Goal: Register for event/course

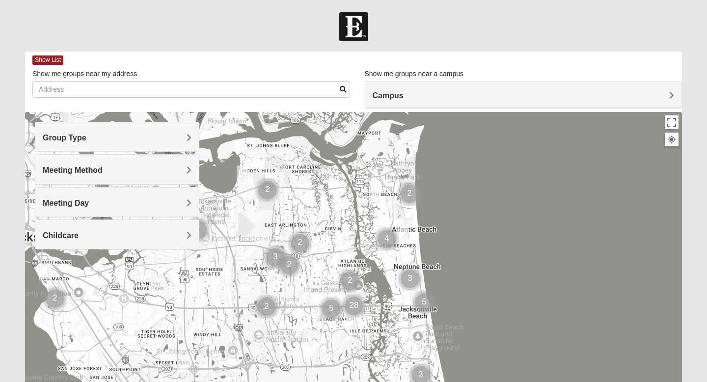
click at [136, 201] on h4 "Meeting Day" at bounding box center [117, 202] width 149 height 9
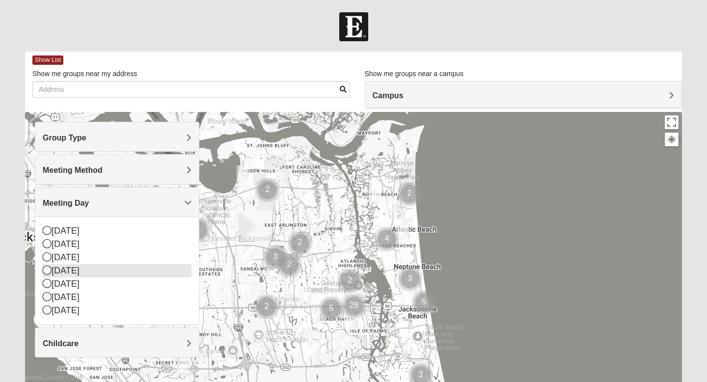
click at [45, 269] on icon at bounding box center [47, 270] width 9 height 9
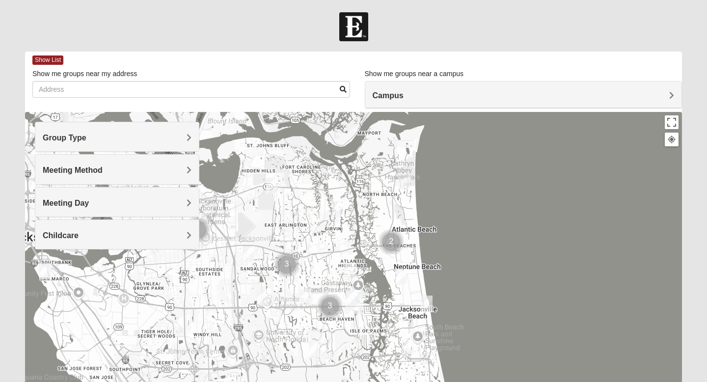
click at [62, 205] on span "Meeting Day" at bounding box center [66, 203] width 46 height 8
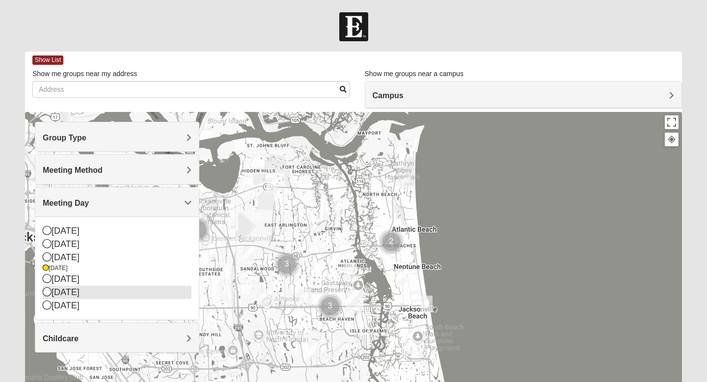
click at [44, 291] on icon at bounding box center [47, 291] width 9 height 9
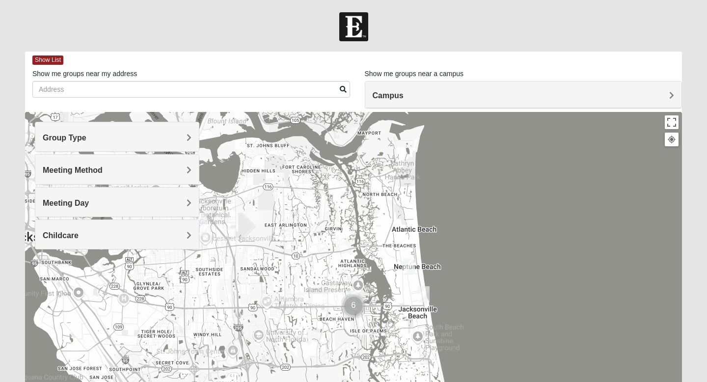
click at [134, 134] on h4 "Group Type" at bounding box center [117, 137] width 149 height 9
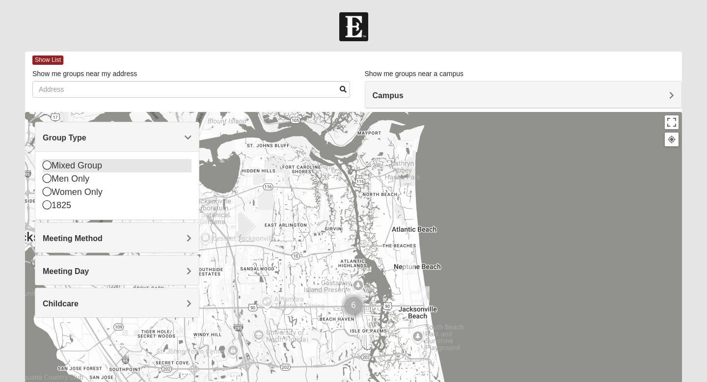
click at [46, 169] on icon at bounding box center [47, 165] width 9 height 9
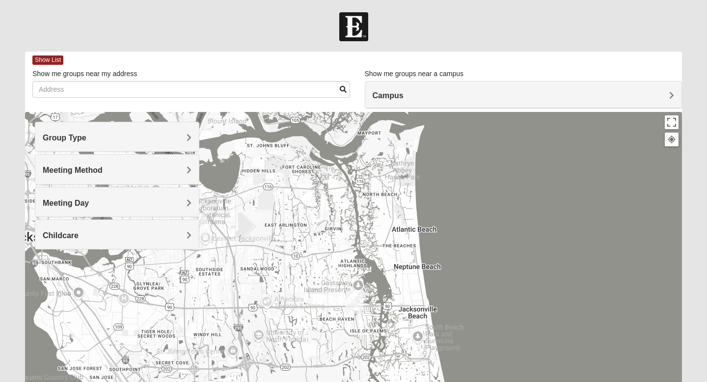
click at [184, 134] on h4 "Group Type" at bounding box center [117, 137] width 149 height 9
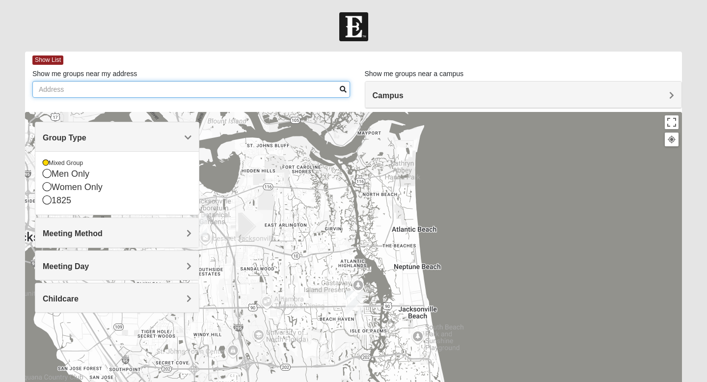
click at [245, 88] on input "Show me groups near my address" at bounding box center [191, 89] width 318 height 17
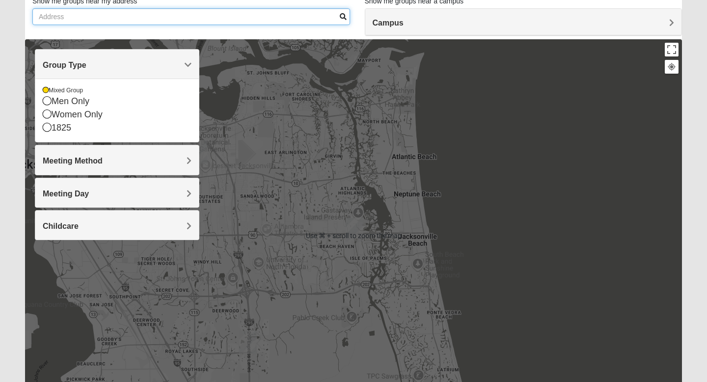
scroll to position [93, 0]
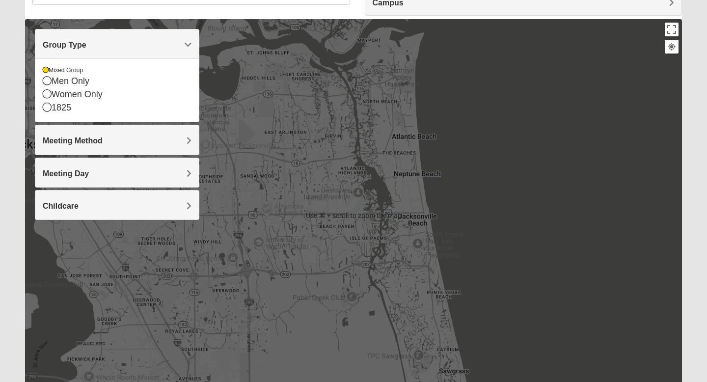
click at [248, 313] on img "Baymeadows" at bounding box center [248, 322] width 18 height 24
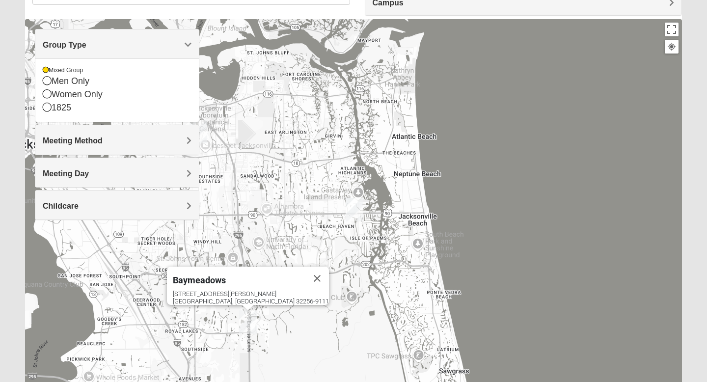
click at [358, 207] on img "San Pablo" at bounding box center [355, 210] width 18 height 24
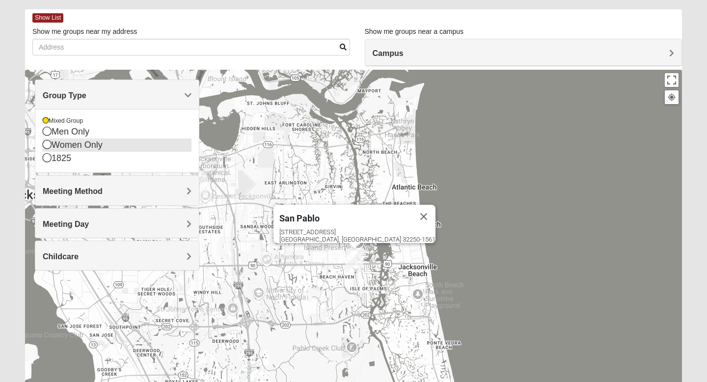
scroll to position [40, 0]
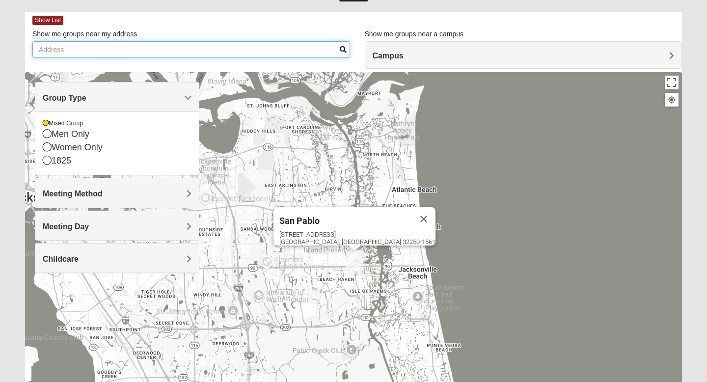
click at [125, 52] on input "Show me groups near my address" at bounding box center [191, 49] width 318 height 17
click at [338, 50] on input "2920 admirals walk drive west" at bounding box center [191, 49] width 318 height 17
type input "2920 admirals walk drive west"
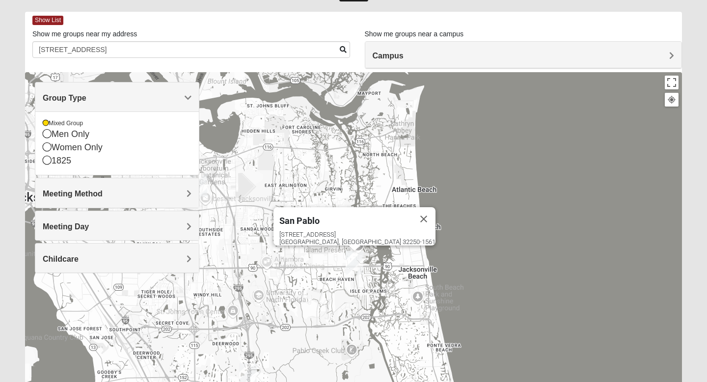
click at [342, 50] on span at bounding box center [343, 49] width 7 height 7
click at [356, 264] on img "San Pablo" at bounding box center [355, 263] width 18 height 24
click at [425, 61] on div "Campus" at bounding box center [523, 55] width 317 height 27
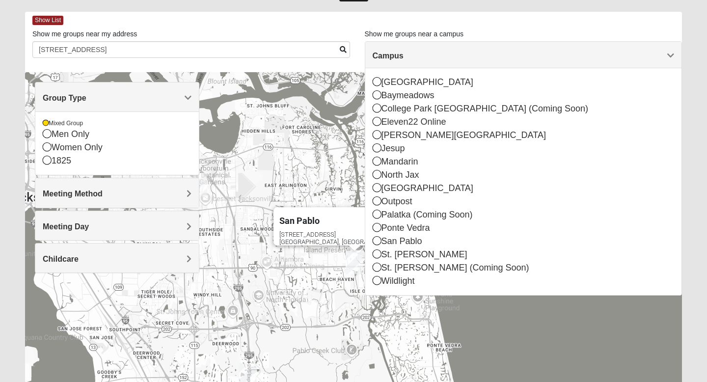
click at [425, 62] on div "Campus" at bounding box center [523, 55] width 317 height 27
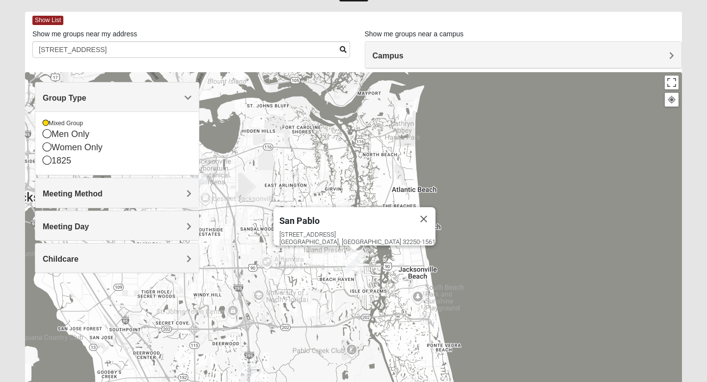
click at [343, 52] on span at bounding box center [343, 49] width 7 height 7
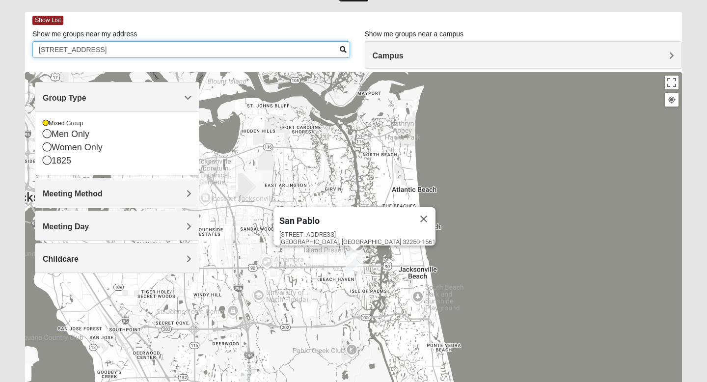
drag, startPoint x: 177, startPoint y: 49, endPoint x: 21, endPoint y: 55, distance: 156.7
click at [21, 55] on div "Show List Loading Groups Keywords Filter Additional Filters Campus Arlington Ba…" at bounding box center [354, 243] width 672 height 463
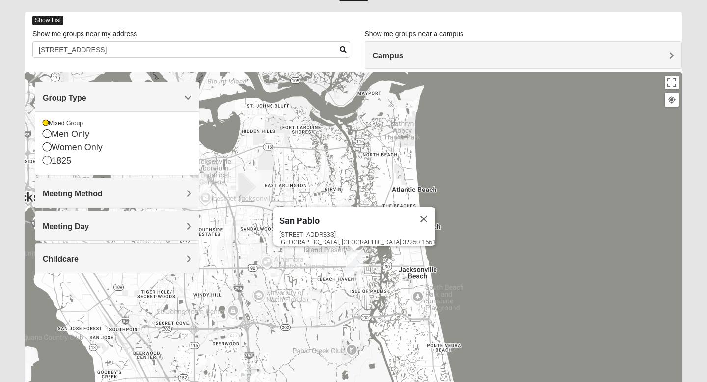
click at [60, 20] on span "Show List" at bounding box center [47, 20] width 31 height 9
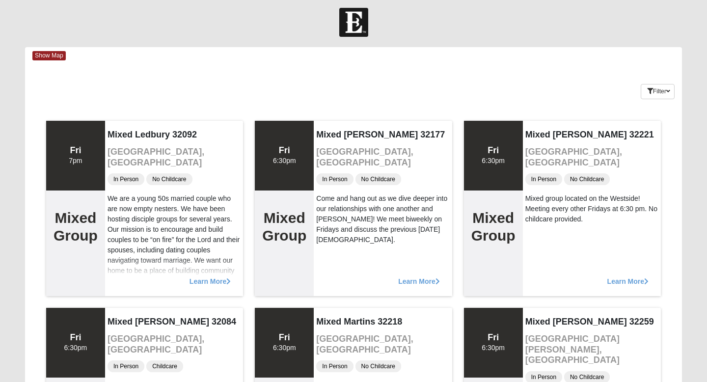
scroll to position [0, 0]
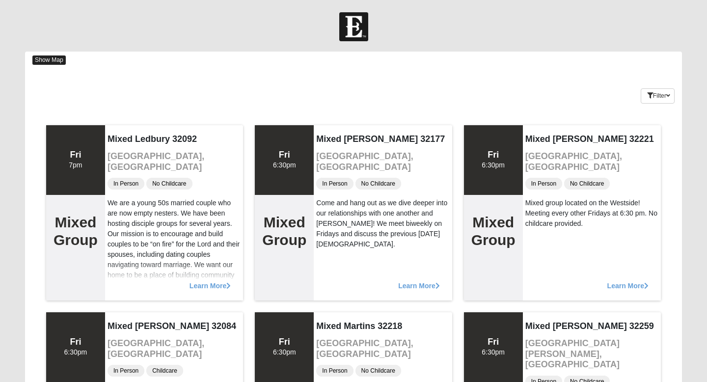
click at [60, 57] on span "Show Map" at bounding box center [48, 59] width 33 height 9
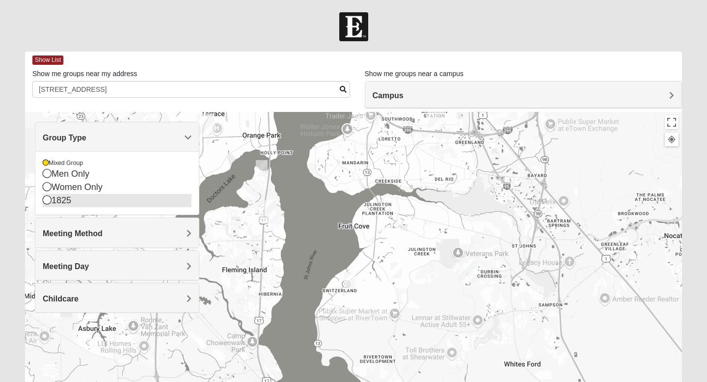
click at [48, 202] on icon at bounding box center [47, 199] width 9 height 9
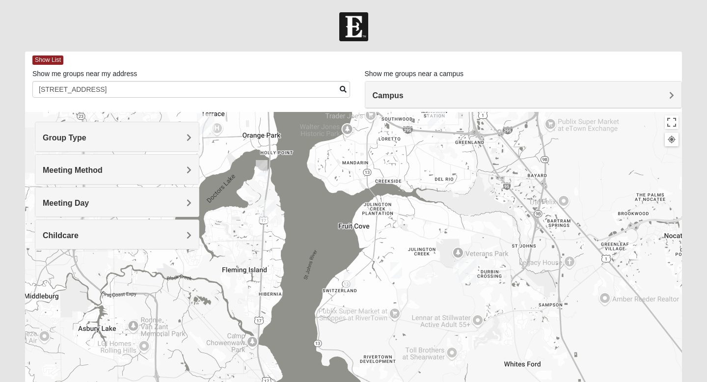
click at [54, 146] on div "Group Type" at bounding box center [117, 136] width 164 height 29
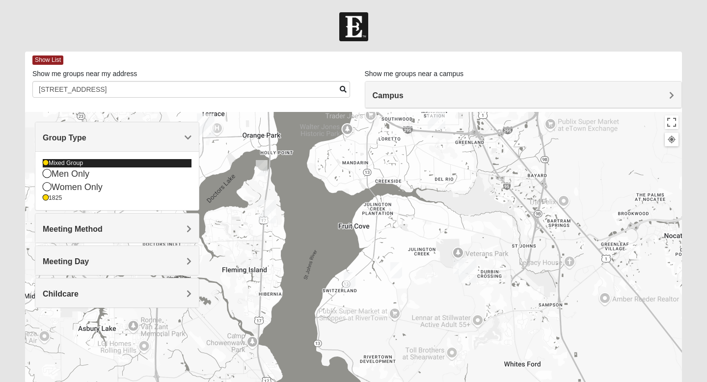
click at [48, 165] on icon at bounding box center [46, 163] width 6 height 6
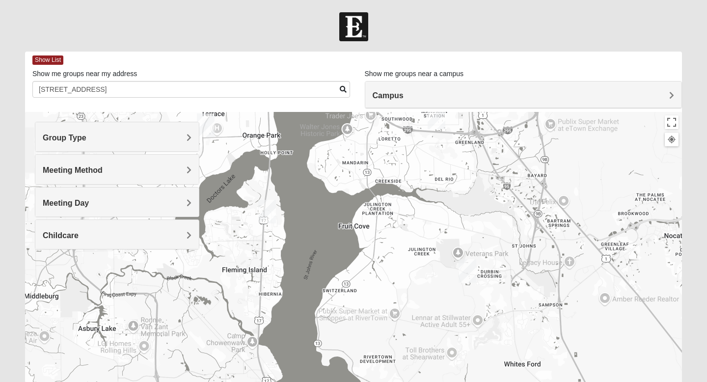
click at [72, 201] on span "Meeting Day" at bounding box center [66, 203] width 46 height 8
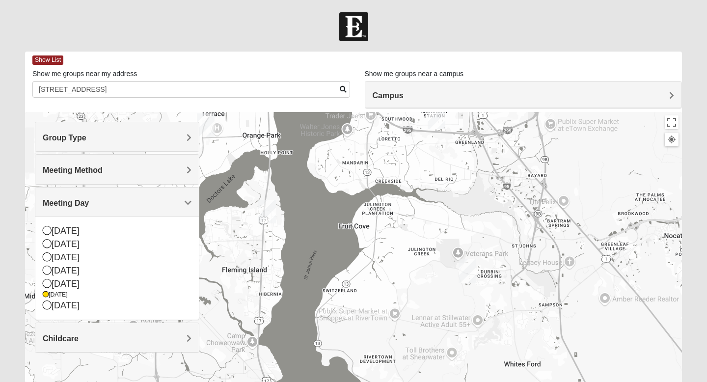
click at [72, 201] on span "Meeting Day" at bounding box center [66, 203] width 46 height 8
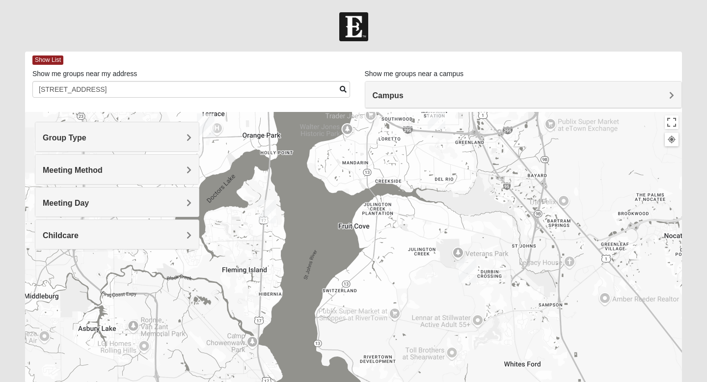
click at [72, 201] on span "Meeting Day" at bounding box center [66, 203] width 46 height 8
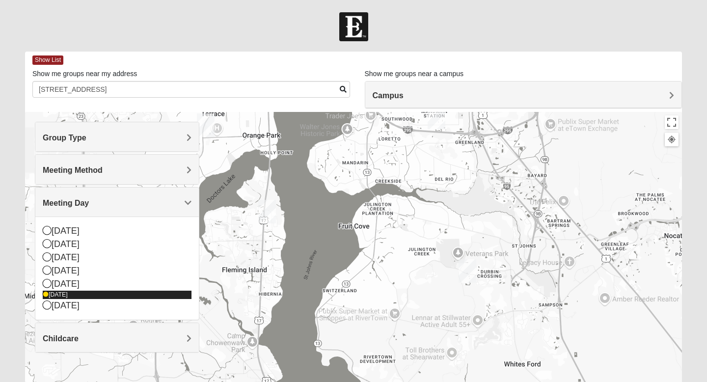
click at [52, 294] on div "Friday" at bounding box center [117, 295] width 149 height 8
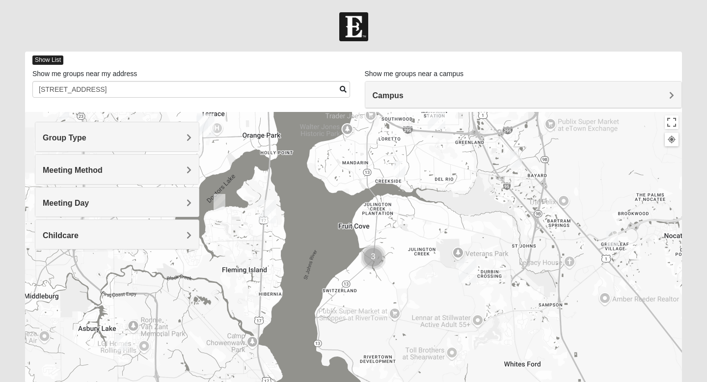
click at [54, 60] on span "Show List" at bounding box center [47, 59] width 31 height 9
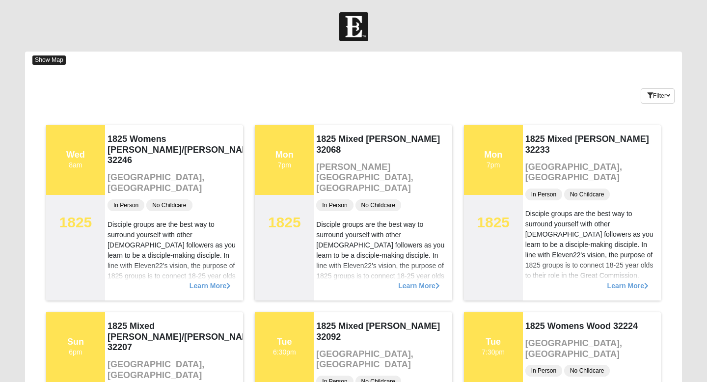
click at [43, 61] on span "Show Map" at bounding box center [48, 59] width 33 height 9
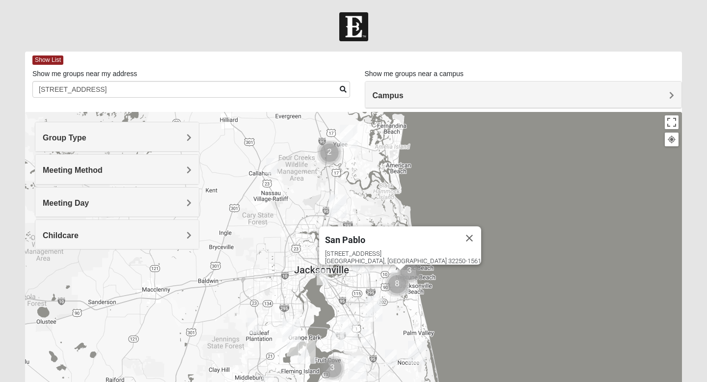
click at [72, 147] on div "Group Type" at bounding box center [117, 136] width 164 height 29
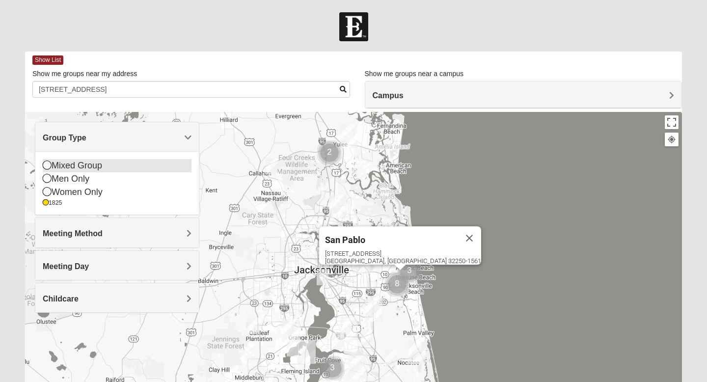
click at [61, 162] on div "Mixed Group" at bounding box center [117, 165] width 149 height 13
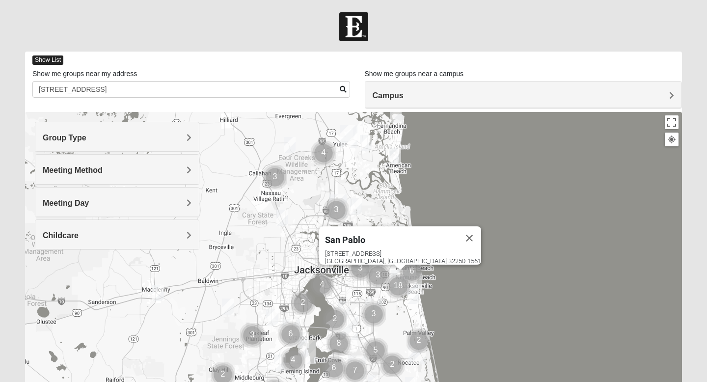
click at [49, 58] on span "Show List" at bounding box center [47, 59] width 31 height 9
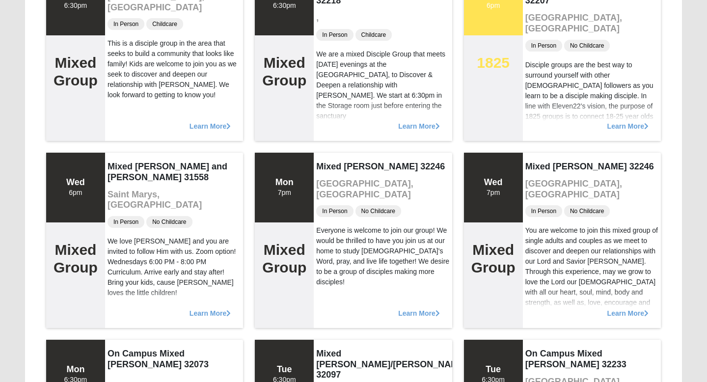
scroll to position [3088, 0]
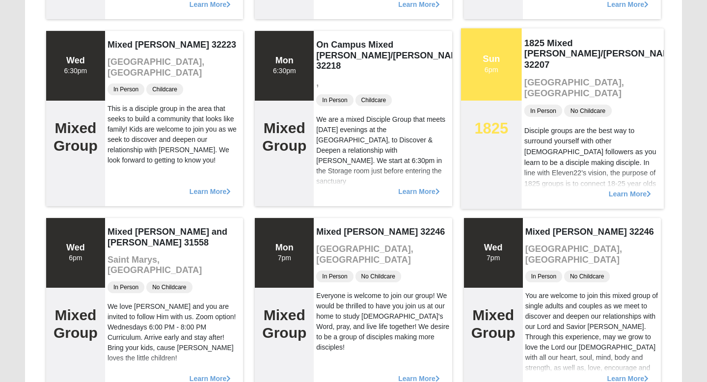
click at [633, 189] on span "Learn More" at bounding box center [629, 189] width 43 height 0
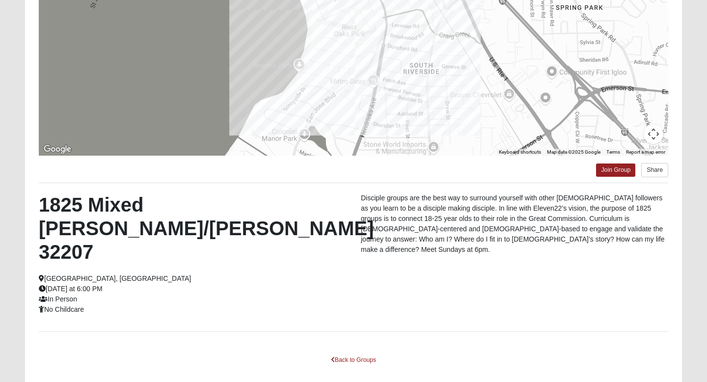
scroll to position [146, 0]
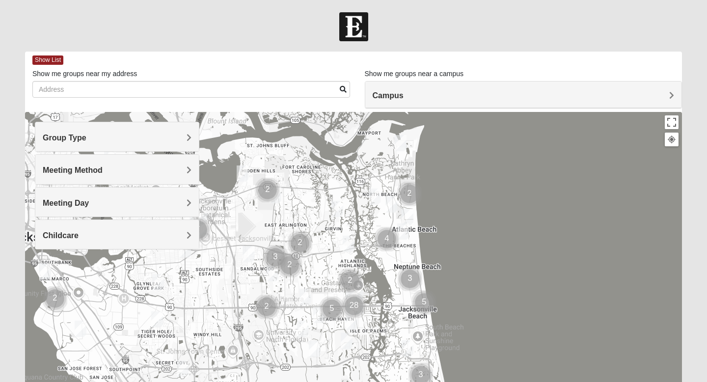
click at [376, 197] on img "1825 Mixed Curry 32233" at bounding box center [375, 197] width 12 height 16
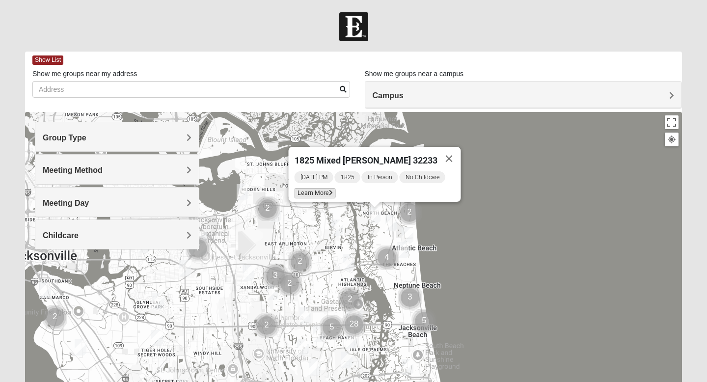
click at [333, 190] on icon at bounding box center [331, 193] width 4 height 6
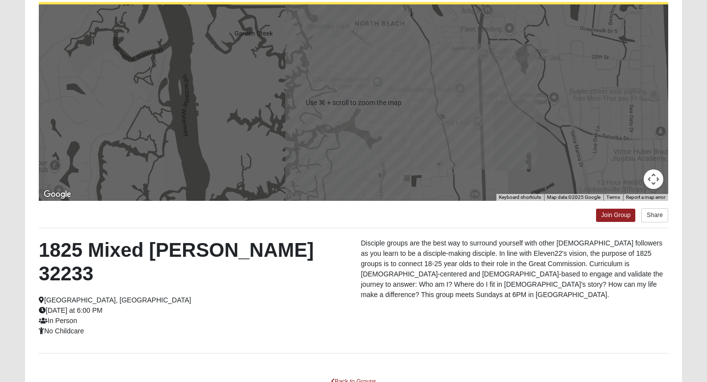
scroll to position [104, 0]
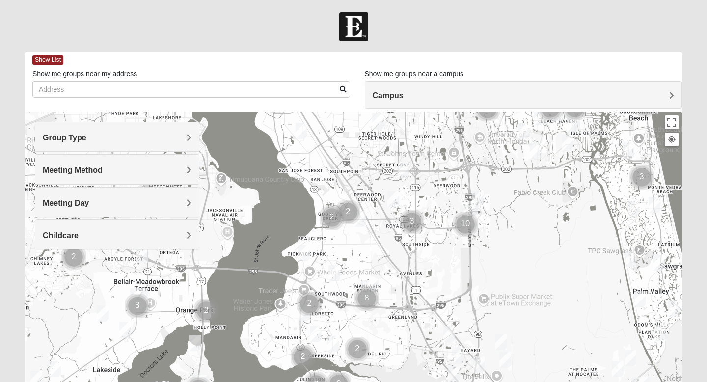
drag, startPoint x: 126, startPoint y: 289, endPoint x: 348, endPoint y: 89, distance: 298.7
click at [349, 89] on div "Show List Loading Groups Keywords Filter Additional Filters Campus Arlington Ba…" at bounding box center [353, 278] width 657 height 453
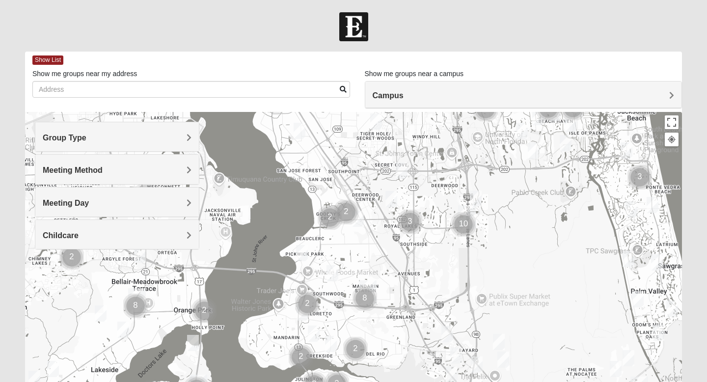
click at [328, 339] on img "1825 Mixed Lloyd 32223" at bounding box center [331, 344] width 12 height 16
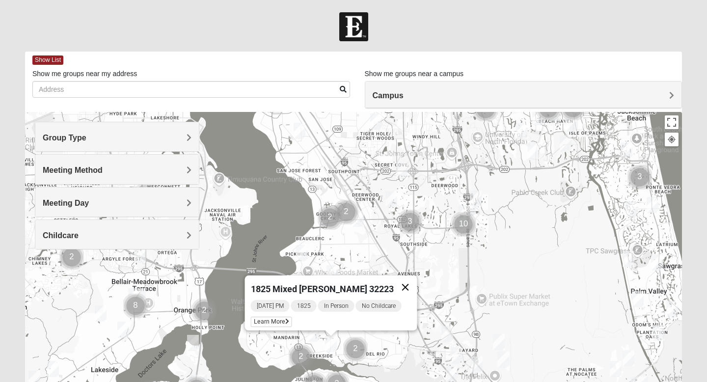
click at [408, 276] on button "Close" at bounding box center [406, 287] width 24 height 24
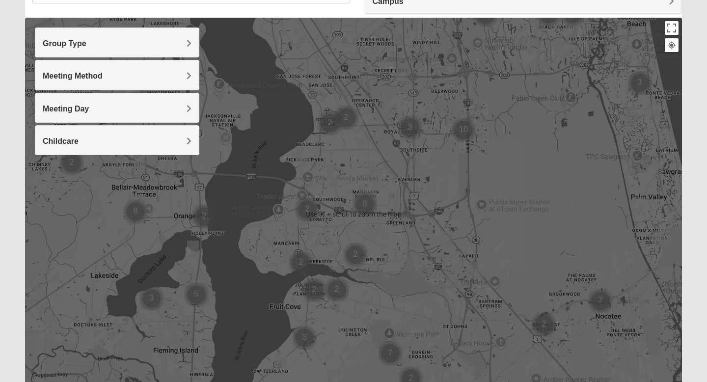
scroll to position [159, 0]
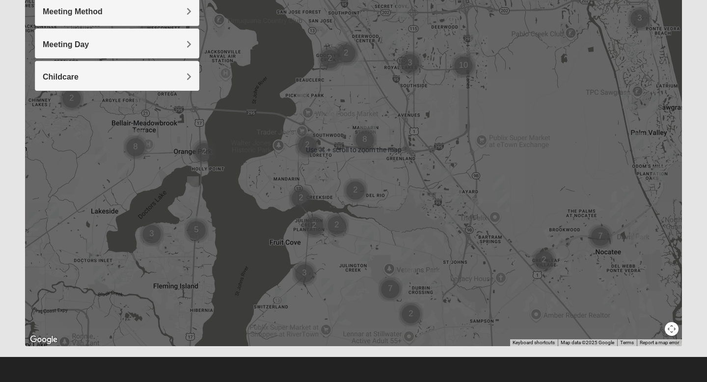
click at [453, 179] on div "To navigate, press the arrow keys." at bounding box center [353, 149] width 657 height 393
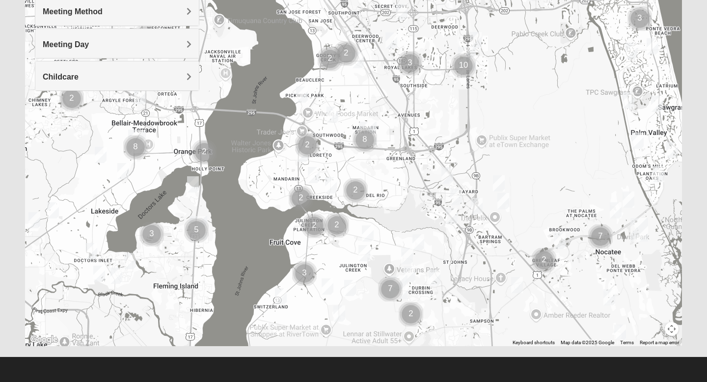
click at [448, 178] on img "1825 Mixed Cutshall 32258" at bounding box center [447, 175] width 12 height 16
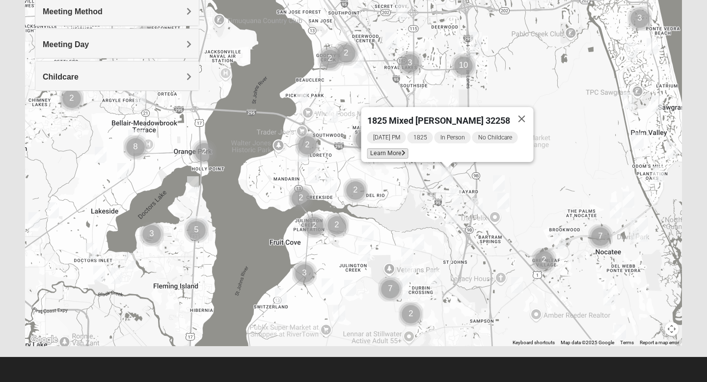
click at [400, 148] on span "Learn More" at bounding box center [387, 153] width 41 height 10
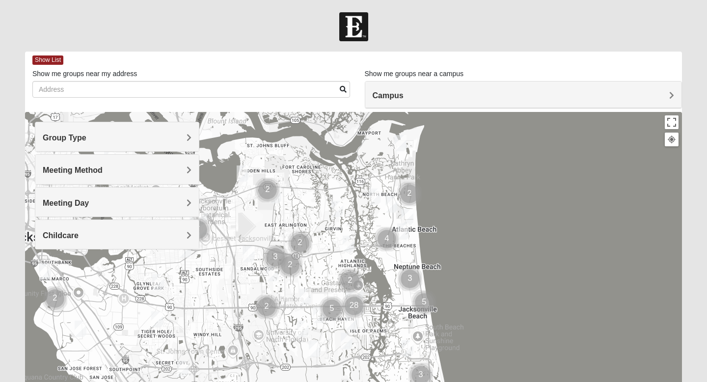
click at [77, 204] on span "Meeting Day" at bounding box center [66, 203] width 46 height 8
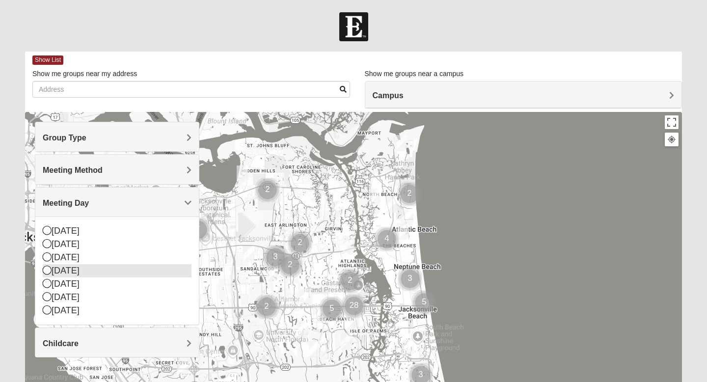
click at [49, 269] on icon at bounding box center [47, 270] width 9 height 9
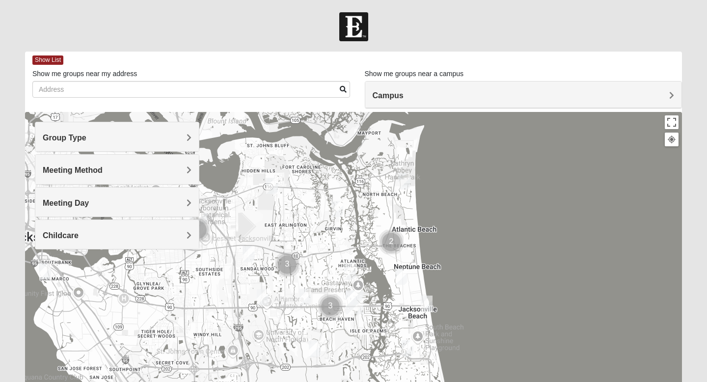
click at [66, 213] on div "Meeting Day" at bounding box center [117, 202] width 164 height 29
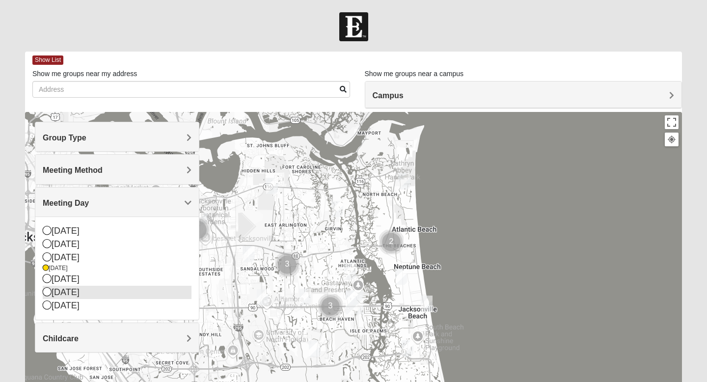
click at [48, 292] on icon at bounding box center [47, 291] width 9 height 9
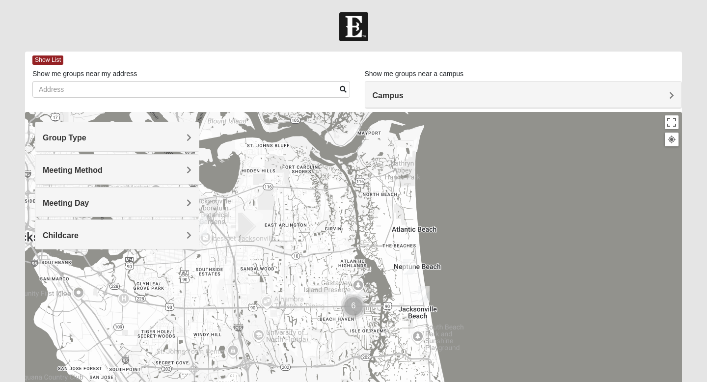
click at [174, 129] on div "Group Type" at bounding box center [117, 136] width 164 height 29
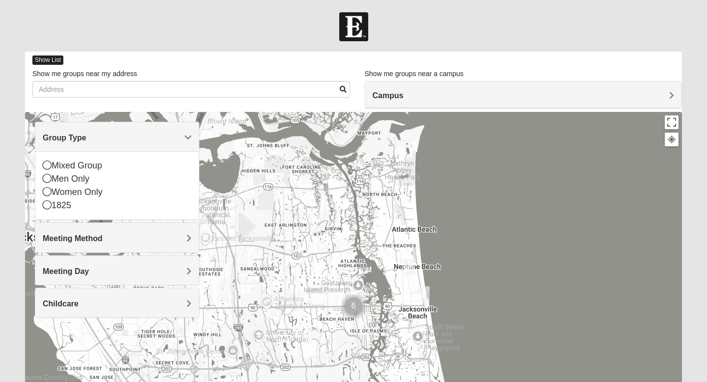
click at [59, 59] on span "Show List" at bounding box center [47, 59] width 31 height 9
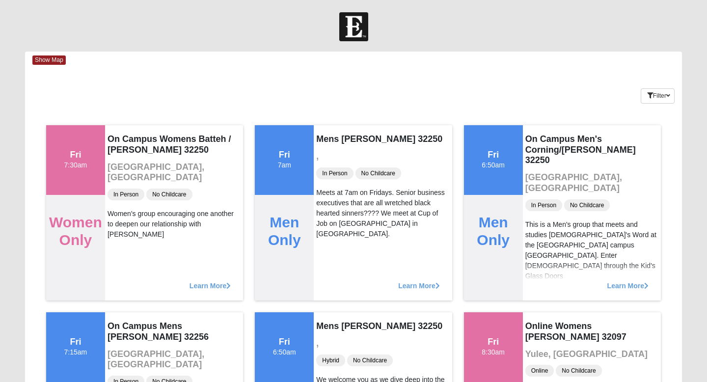
click at [52, 65] on div "Show Map" at bounding box center [357, 60] width 650 height 17
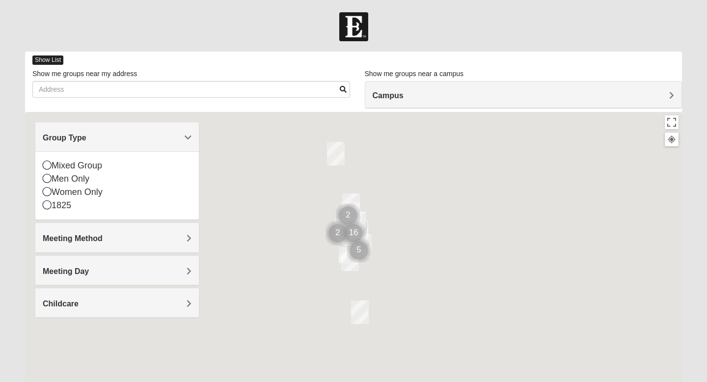
click at [52, 60] on span "Show List" at bounding box center [47, 59] width 31 height 9
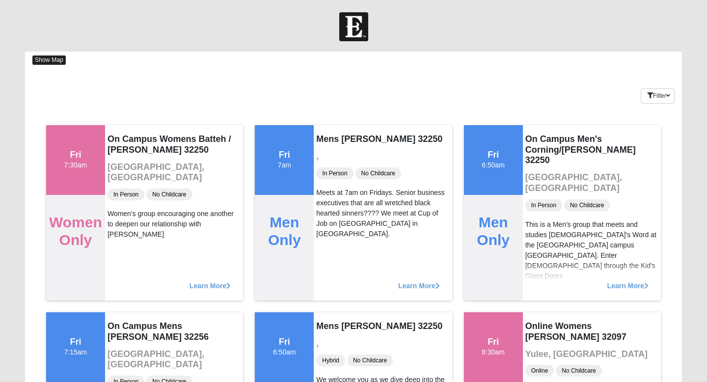
click at [52, 60] on span "Show Map" at bounding box center [48, 59] width 33 height 9
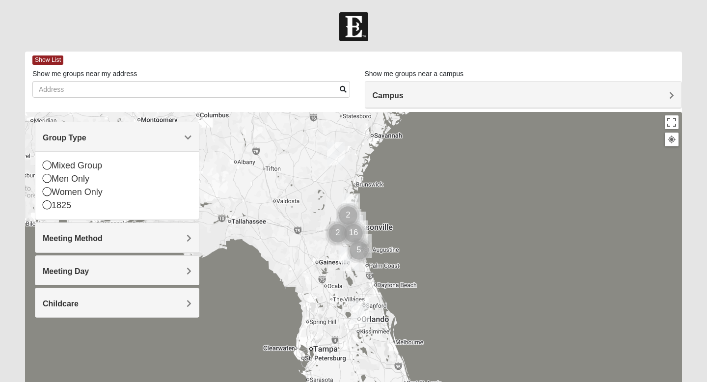
click at [90, 245] on div "Meeting Method" at bounding box center [117, 237] width 164 height 29
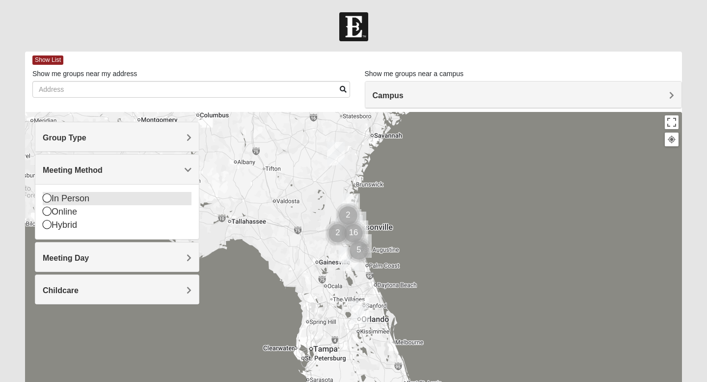
click at [47, 200] on icon at bounding box center [47, 197] width 9 height 9
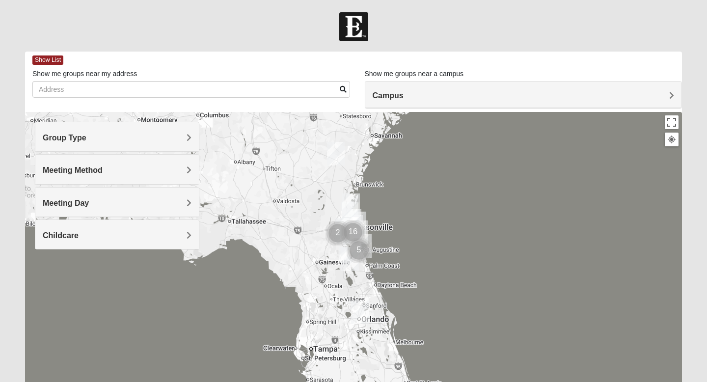
click at [84, 197] on div "Meeting Day" at bounding box center [117, 202] width 164 height 29
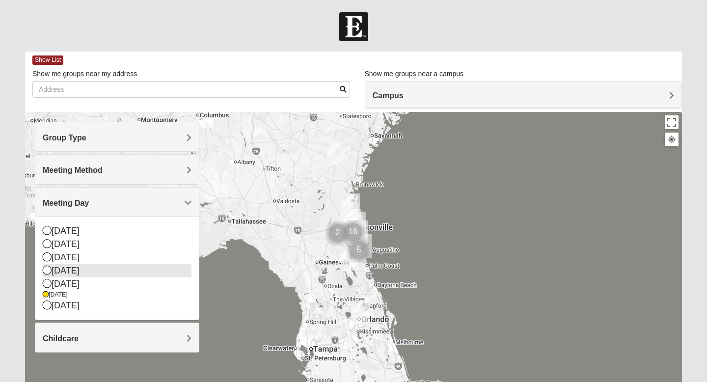
click at [47, 269] on icon at bounding box center [47, 270] width 9 height 9
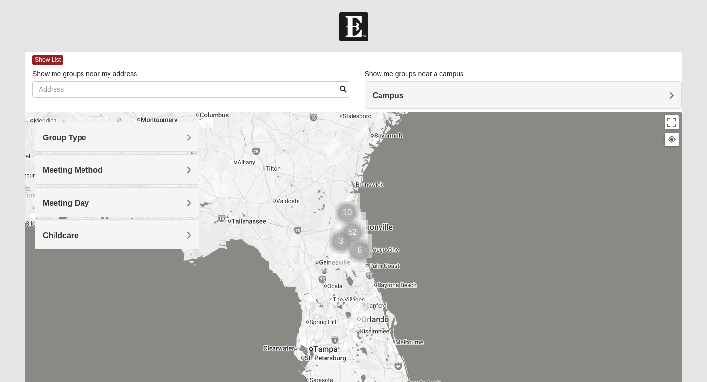
click at [74, 207] on h4 "Meeting Day" at bounding box center [117, 202] width 149 height 9
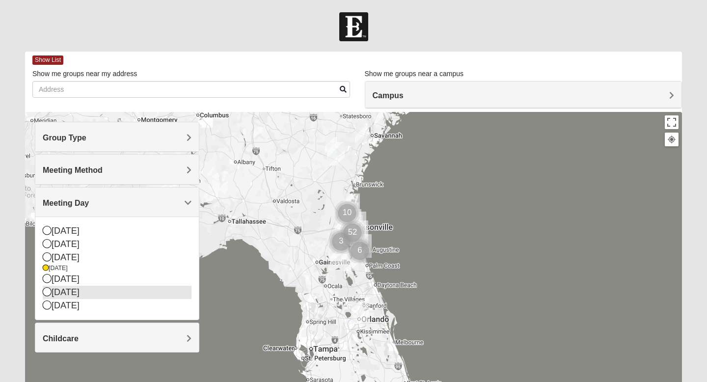
click at [47, 289] on icon at bounding box center [47, 291] width 9 height 9
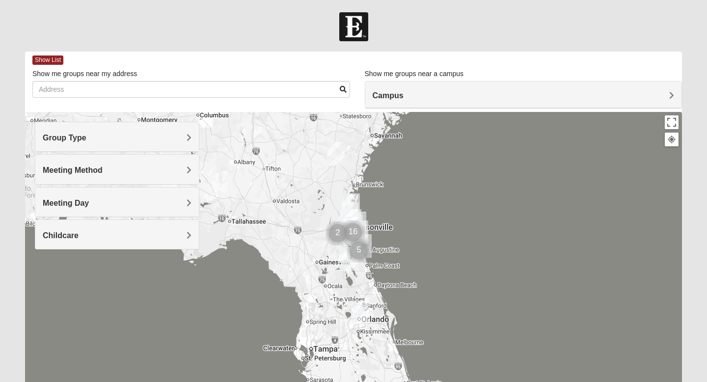
click at [85, 210] on div "Meeting Day" at bounding box center [117, 202] width 164 height 29
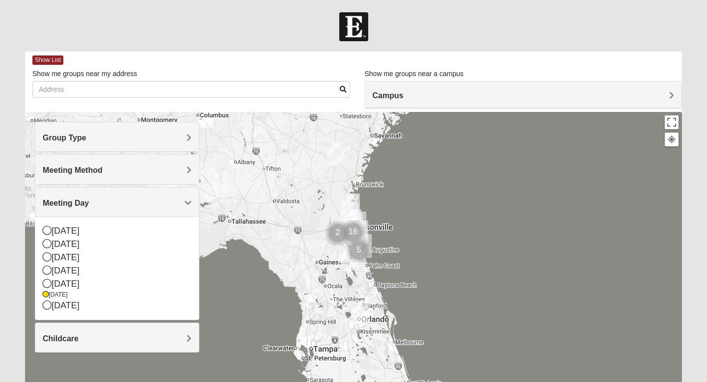
click at [116, 197] on div "Meeting Day" at bounding box center [117, 202] width 164 height 29
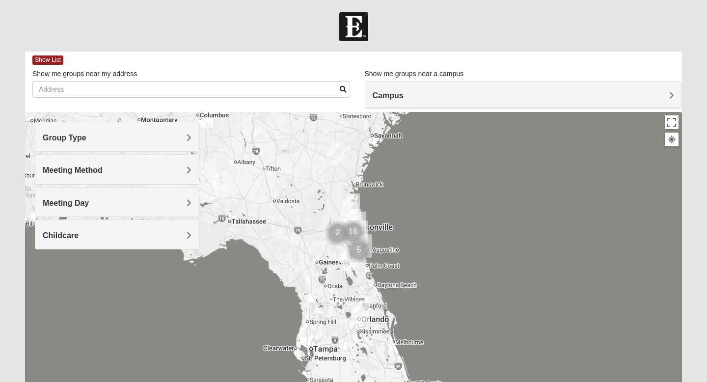
click at [139, 167] on h4 "Meeting Method" at bounding box center [117, 169] width 149 height 9
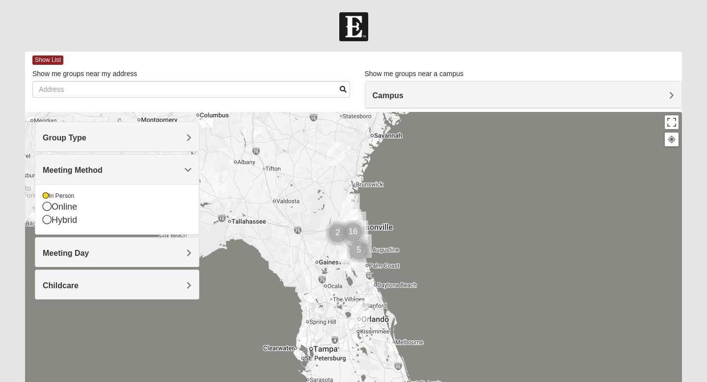
click at [160, 137] on h4 "Group Type" at bounding box center [117, 137] width 149 height 9
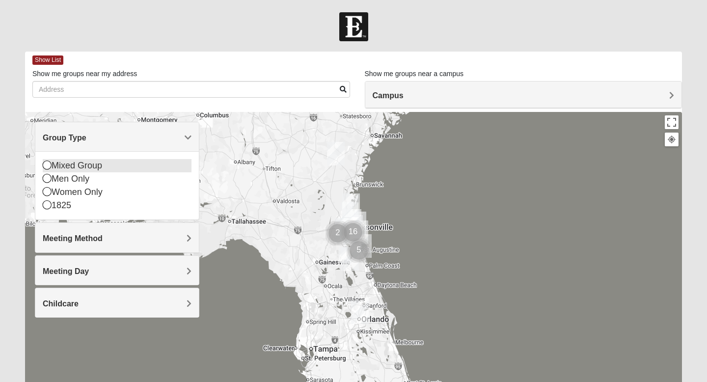
click at [48, 167] on icon at bounding box center [47, 165] width 9 height 9
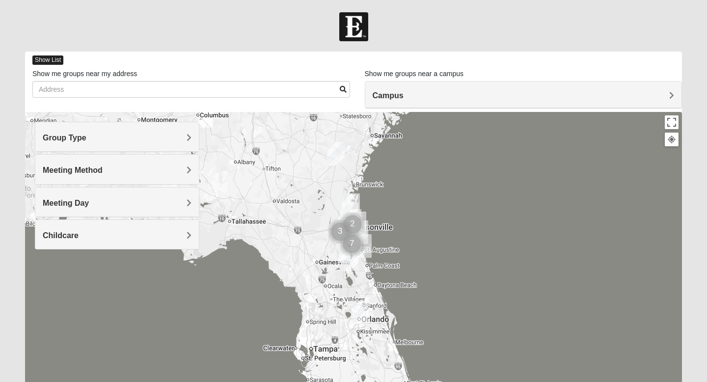
click at [49, 62] on span "Show List" at bounding box center [47, 59] width 31 height 9
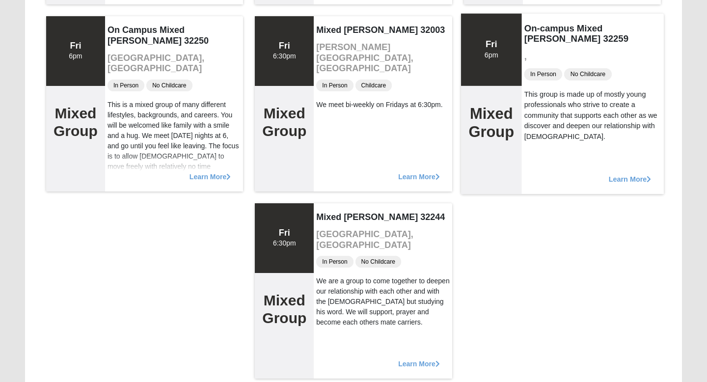
scroll to position [658, 0]
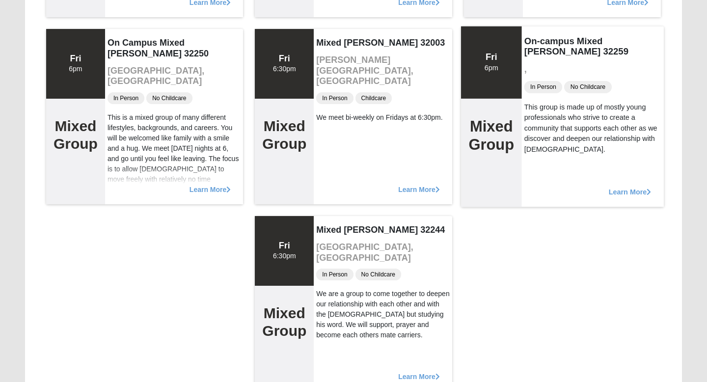
click at [625, 187] on span "Learn More" at bounding box center [629, 187] width 43 height 0
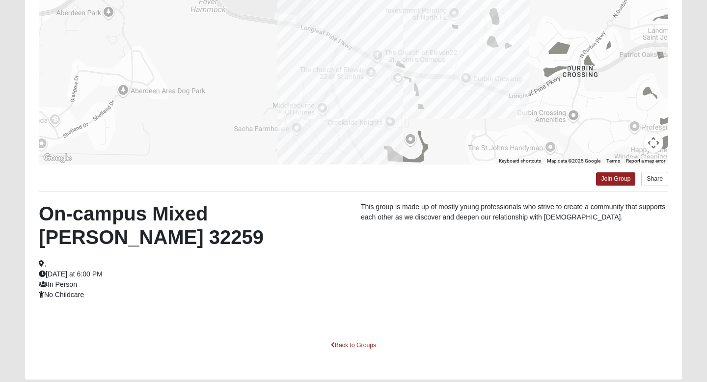
scroll to position [140, 0]
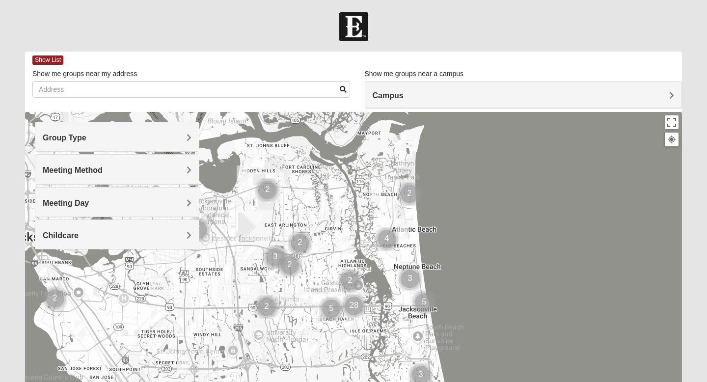
click at [124, 170] on h4 "Meeting Method" at bounding box center [117, 169] width 149 height 9
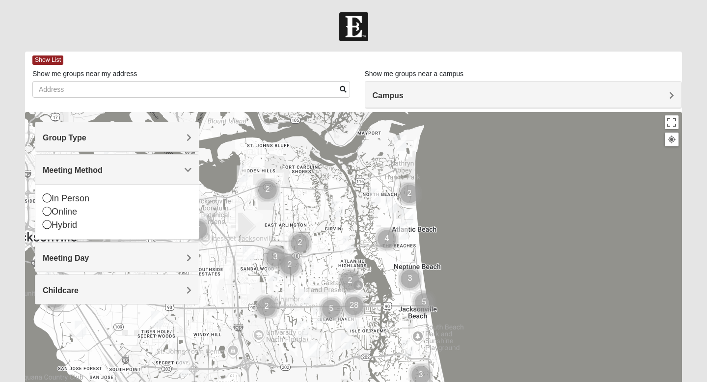
click at [74, 136] on span "Group Type" at bounding box center [65, 138] width 44 height 8
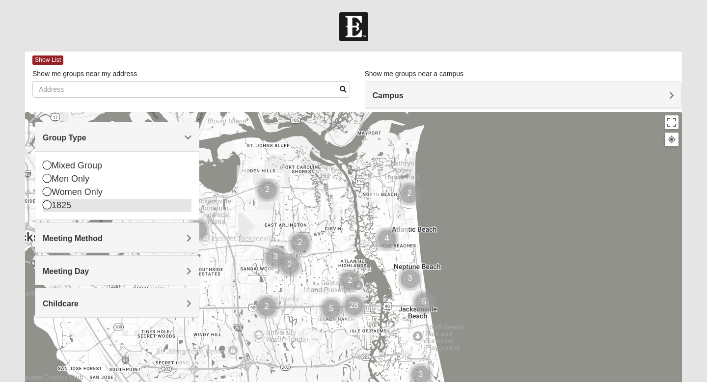
click at [49, 202] on icon at bounding box center [47, 204] width 9 height 9
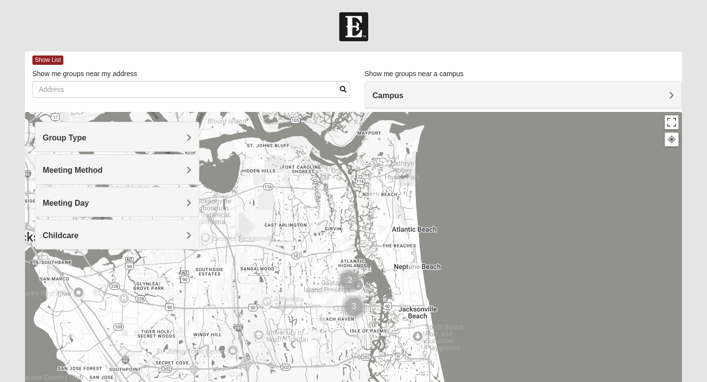
click at [55, 203] on span "Meeting Day" at bounding box center [66, 203] width 46 height 8
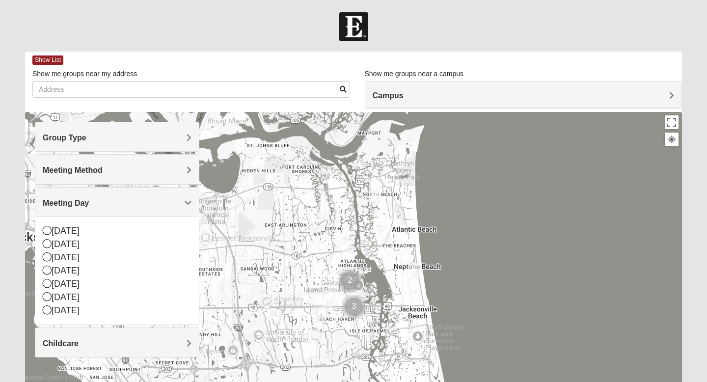
click at [55, 203] on span "Meeting Day" at bounding box center [66, 203] width 46 height 8
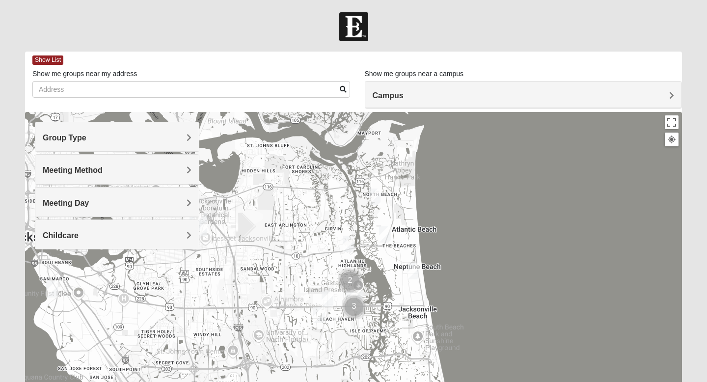
click at [72, 171] on span "Meeting Method" at bounding box center [73, 170] width 60 height 8
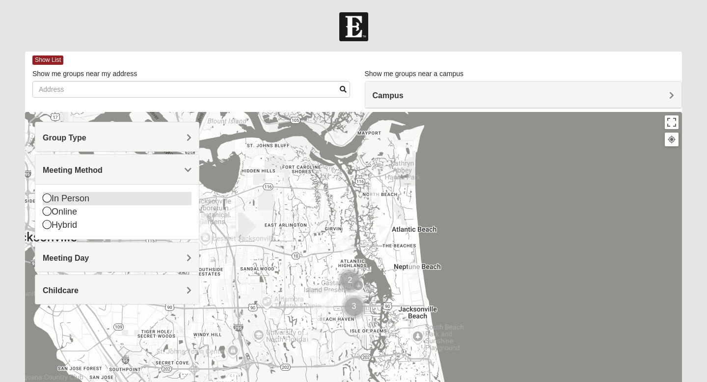
click at [56, 197] on div "In Person" at bounding box center [117, 198] width 149 height 13
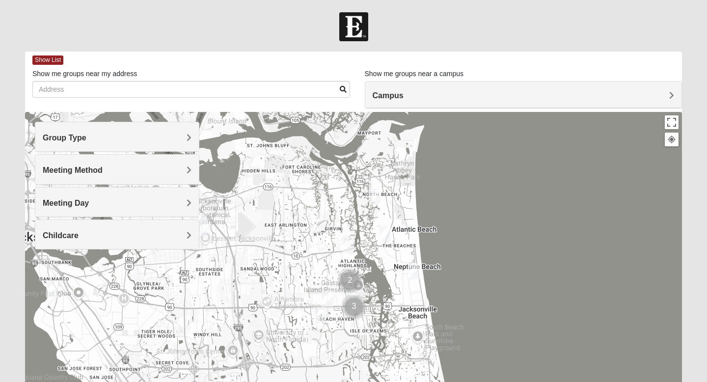
click at [54, 287] on img "1825 Mixed Chamberlian/Hicks 32207" at bounding box center [52, 289] width 12 height 16
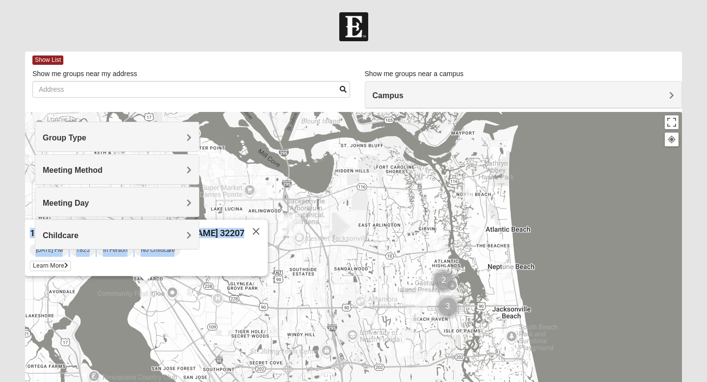
drag, startPoint x: 217, startPoint y: 250, endPoint x: 260, endPoint y: 293, distance: 60.8
click at [264, 293] on div "1825 Mixed Chamberlian/Hicks 32207 Sunday PM 1825 In Person No Childcare Learn …" at bounding box center [353, 308] width 657 height 393
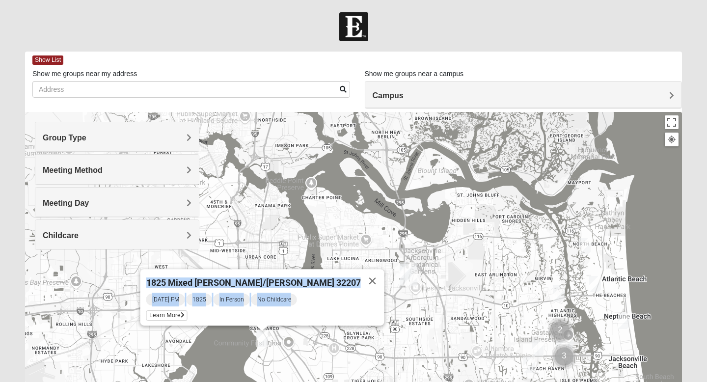
drag, startPoint x: 272, startPoint y: 291, endPoint x: 389, endPoint y: 340, distance: 127.0
click at [389, 340] on div "1825 Mixed Chamberlian/Hicks 32207 Sunday PM 1825 In Person No Childcare Learn …" at bounding box center [353, 308] width 657 height 393
click at [282, 278] on span "1825 Mixed Chamberlian/Hicks 32207" at bounding box center [253, 283] width 215 height 10
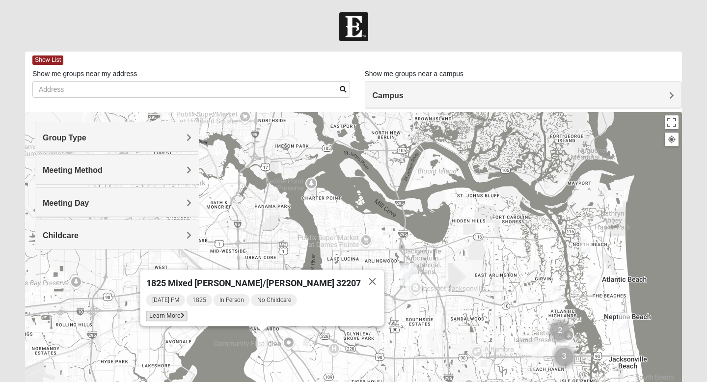
click at [188, 311] on span "Learn More" at bounding box center [166, 316] width 41 height 10
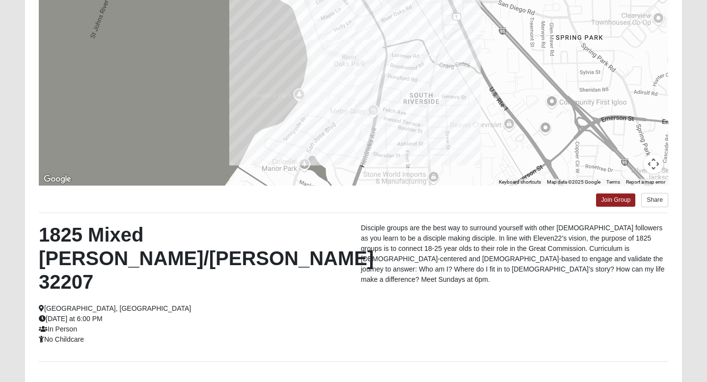
scroll to position [115, 0]
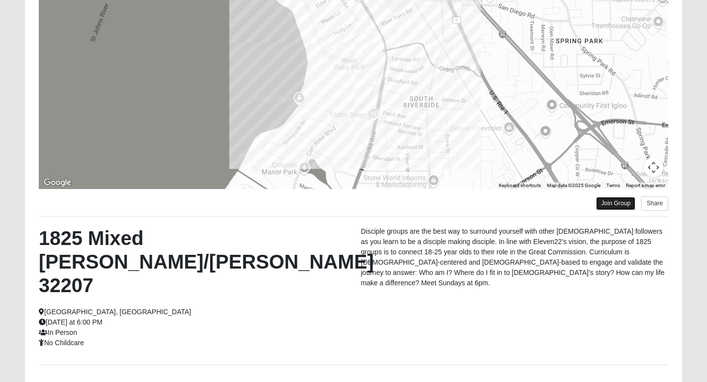
click at [620, 201] on link "Join Group" at bounding box center [615, 203] width 39 height 13
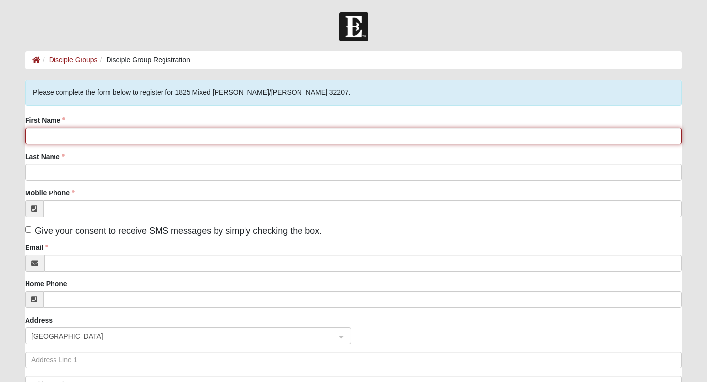
click at [323, 138] on input "First Name" at bounding box center [353, 136] width 657 height 17
type input "[PERSON_NAME]"
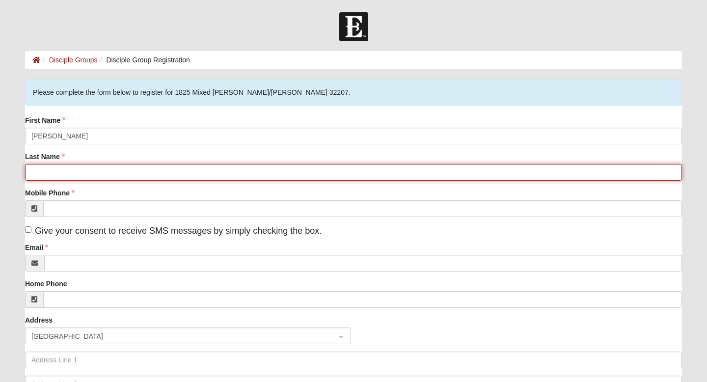
type input "[PERSON_NAME]"
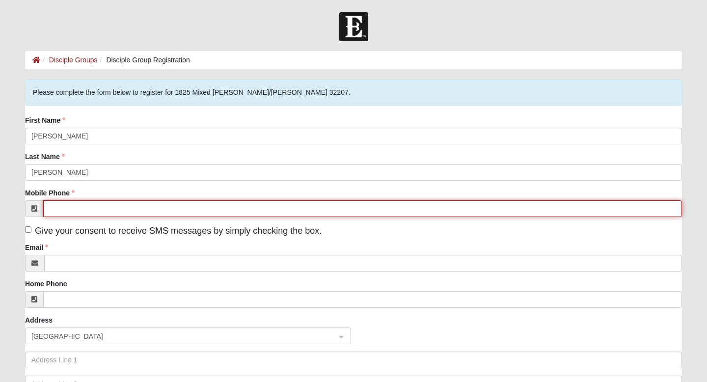
type input "[PHONE_NUMBER]"
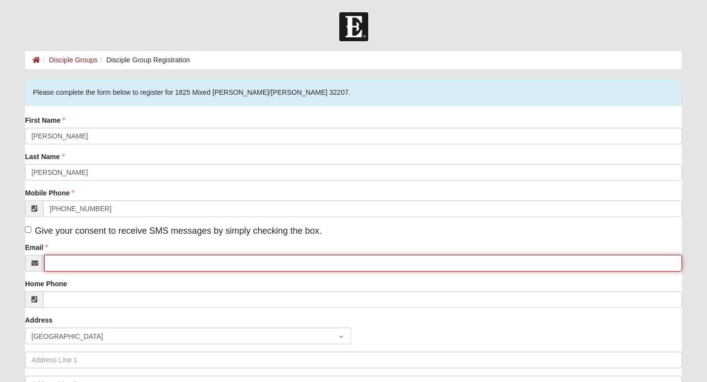
type input "[EMAIL_ADDRESS][DOMAIN_NAME]"
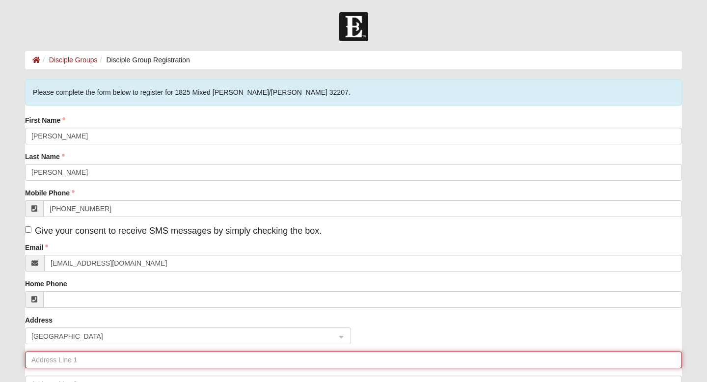
type input "[STREET_ADDRESS]"
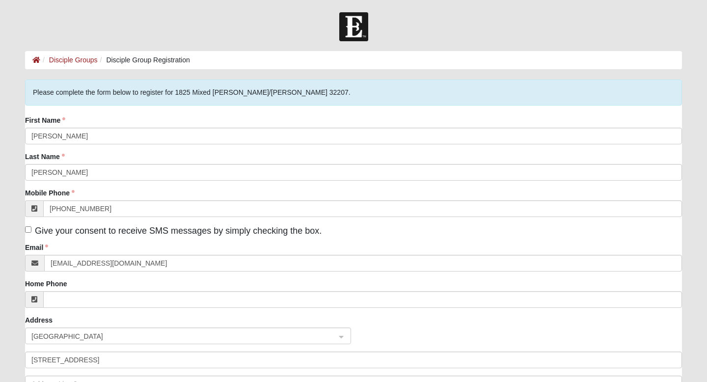
type input "[GEOGRAPHIC_DATA]"
type input "32073"
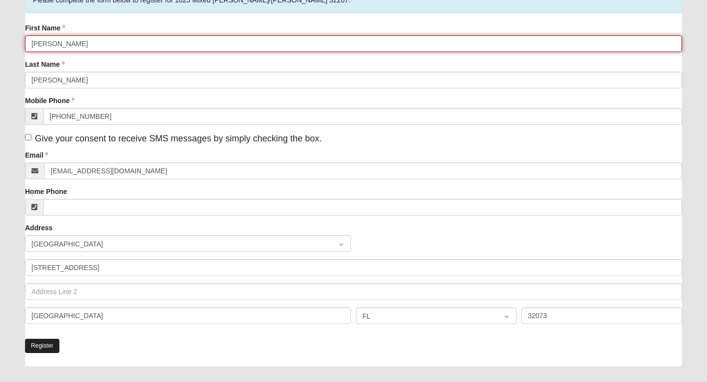
scroll to position [211, 0]
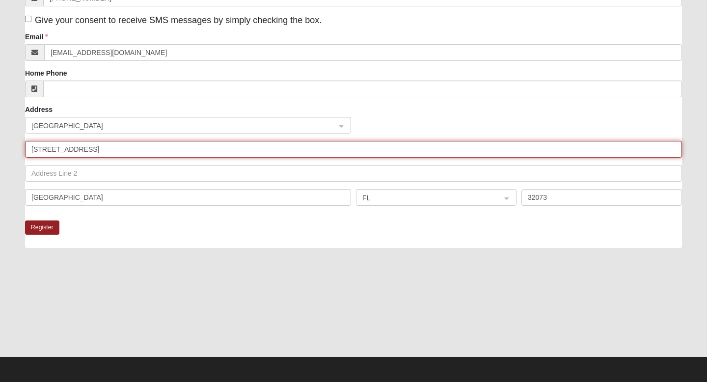
drag, startPoint x: 183, startPoint y: 148, endPoint x: 129, endPoint y: 147, distance: 53.5
click at [129, 147] on input "[STREET_ADDRESS]" at bounding box center [353, 149] width 657 height 17
type input "[STREET_ADDRESS]"
drag, startPoint x: 134, startPoint y: 151, endPoint x: 0, endPoint y: 146, distance: 133.7
click at [0, 148] on form "Log In Disciple Group Registration Disciple Groups Disciple Group Registration …" at bounding box center [353, 92] width 707 height 580
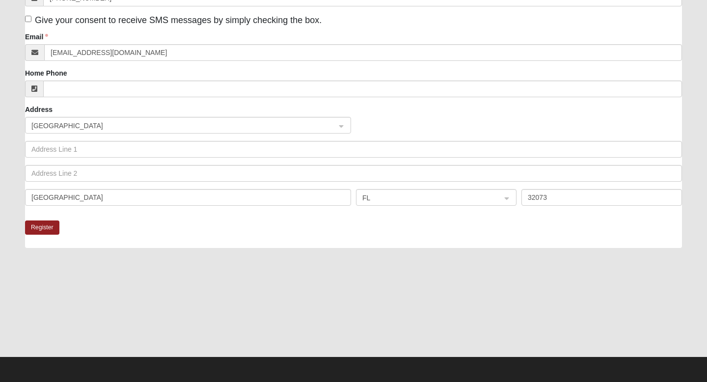
click at [256, 208] on div "[GEOGRAPHIC_DATA]" at bounding box center [354, 201] width 662 height 24
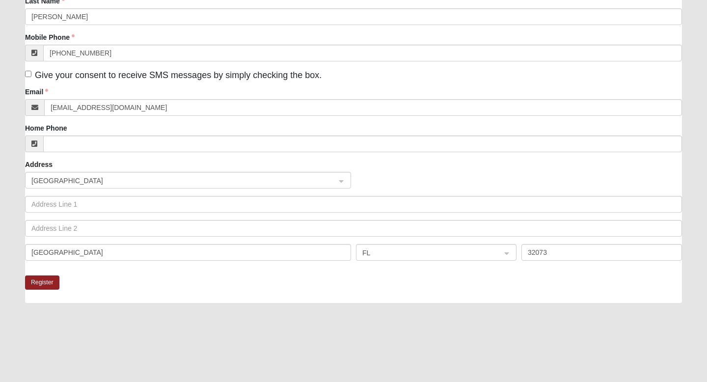
scroll to position [150, 0]
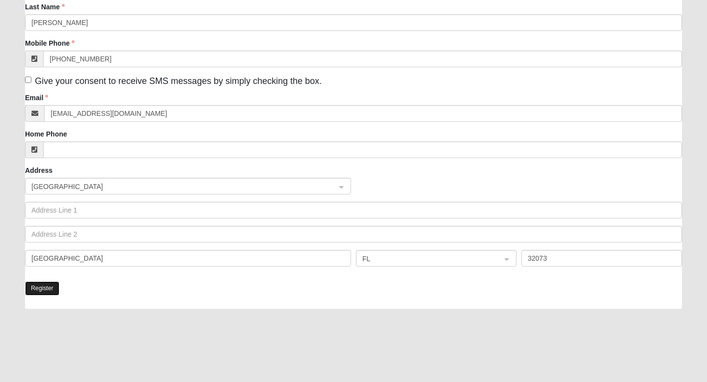
click at [40, 288] on button "Register" at bounding box center [42, 288] width 34 height 14
